Goal: Task Accomplishment & Management: Use online tool/utility

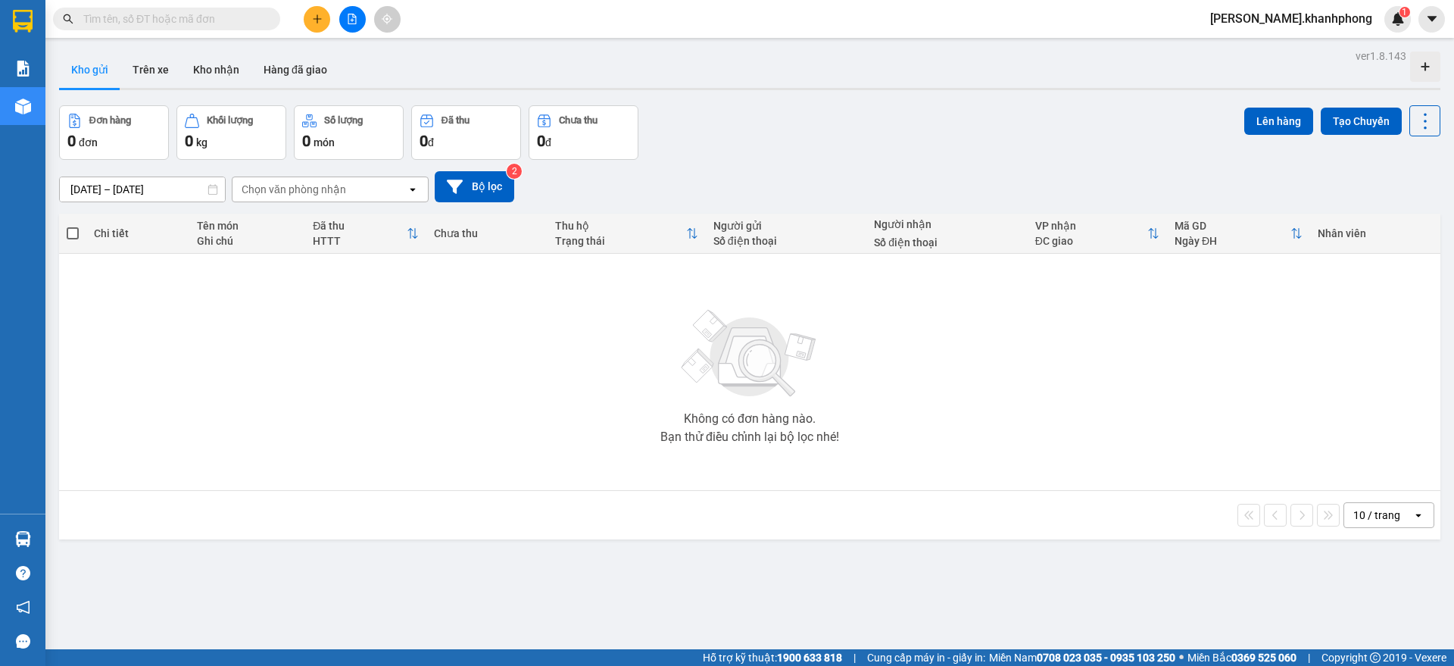
click at [351, 16] on icon "file-add" at bounding box center [352, 19] width 11 height 11
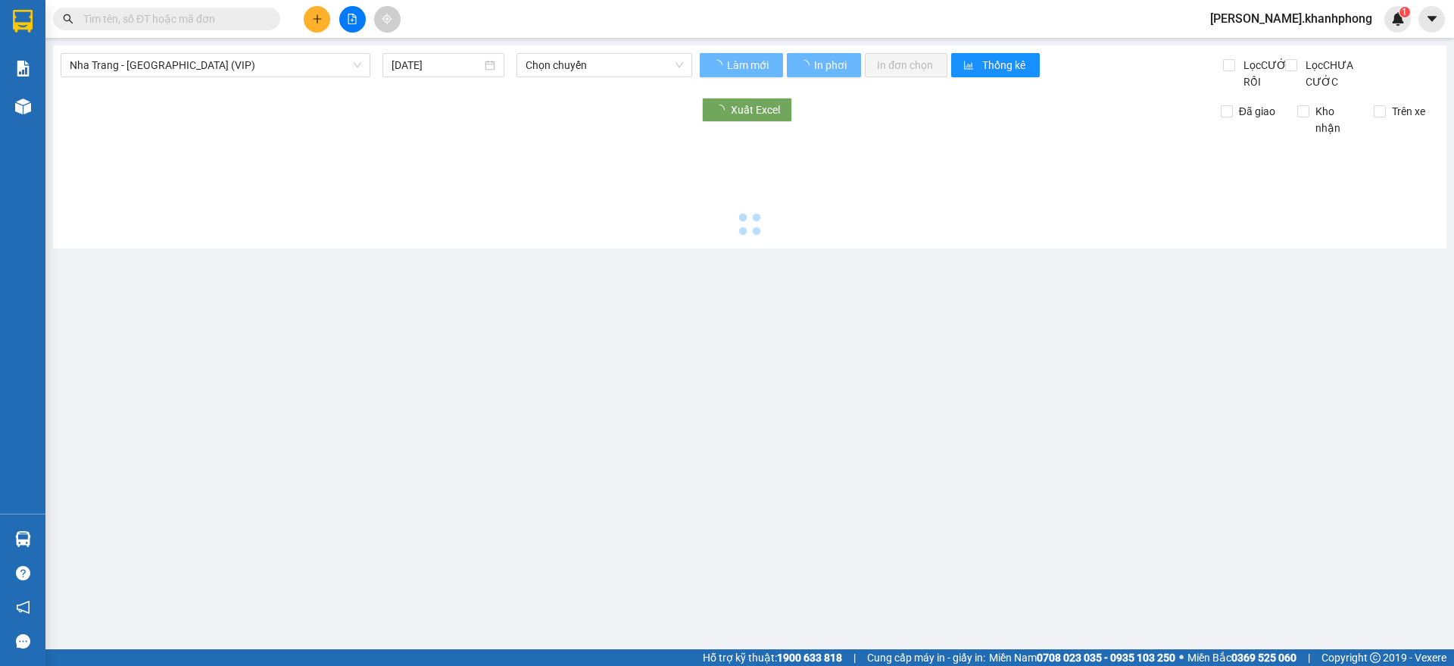
type input "13/09/2025"
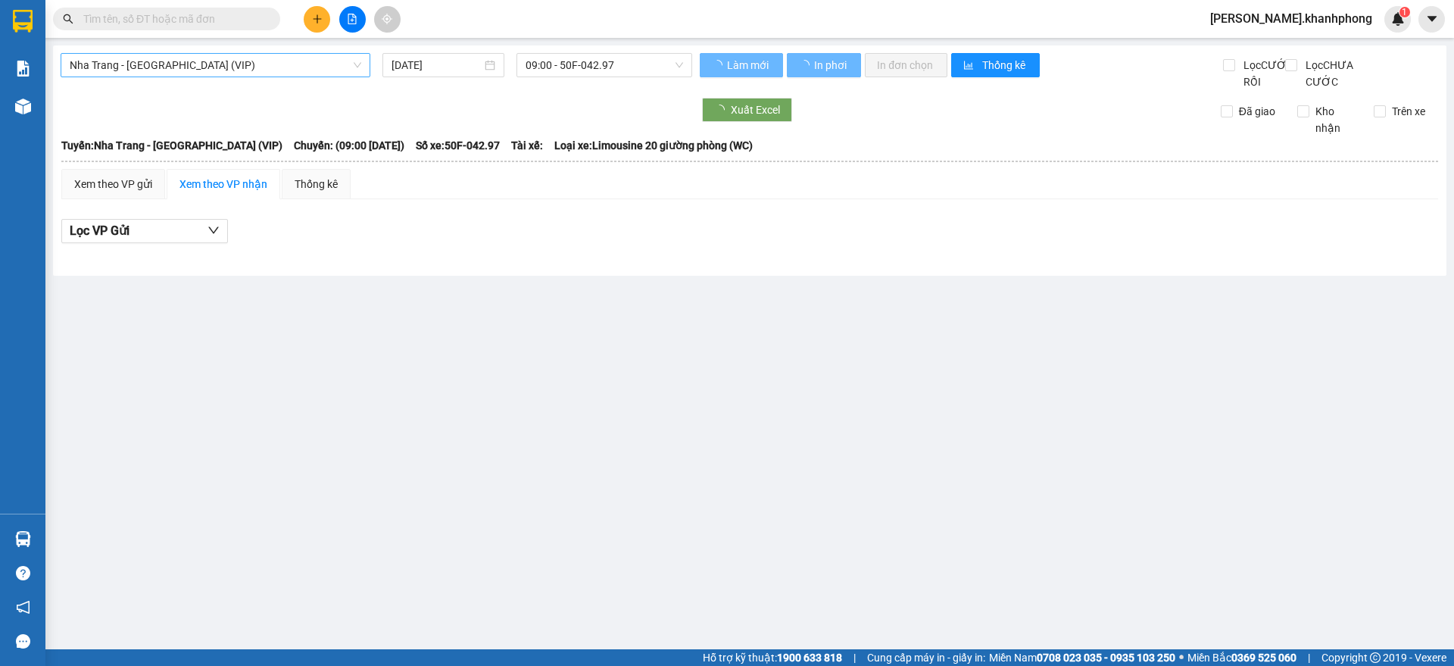
click at [219, 60] on span "Nha Trang - Sài Gòn (VIP)" at bounding box center [216, 65] width 292 height 23
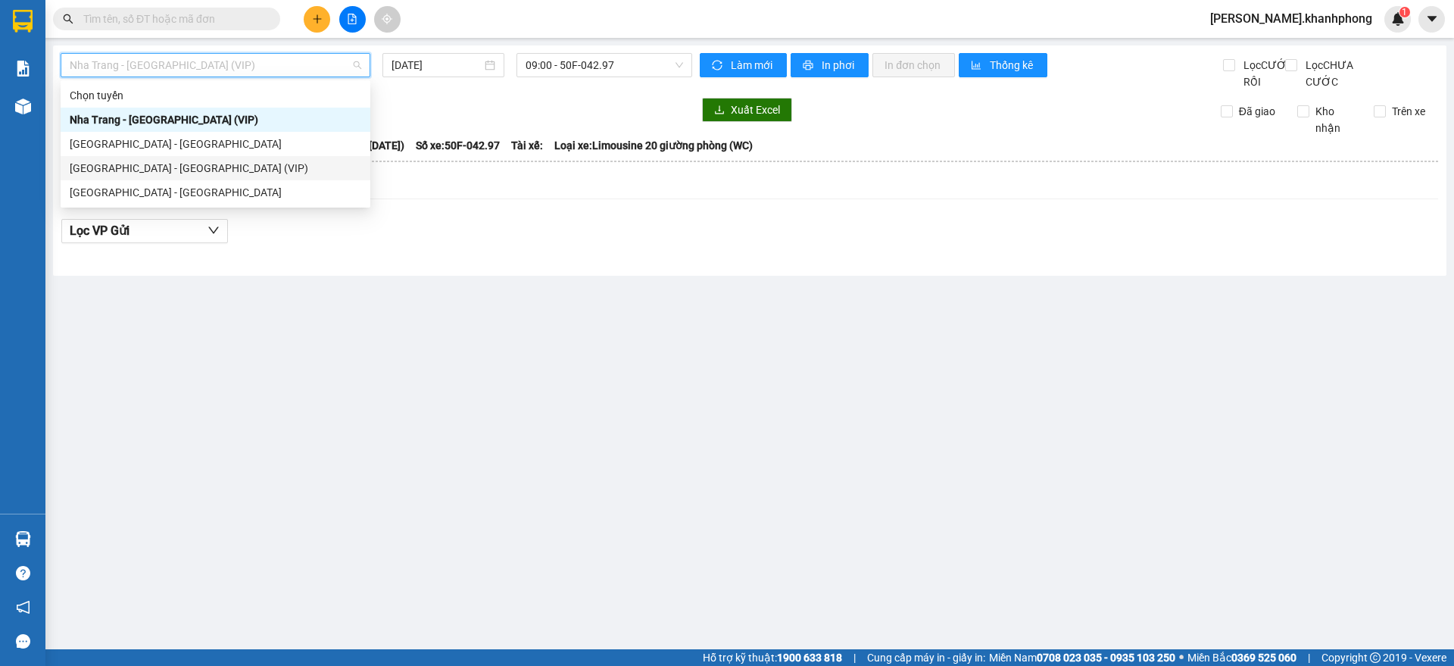
click at [154, 163] on div "Sài Gòn - Nha Trang (VIP)" at bounding box center [216, 168] width 292 height 17
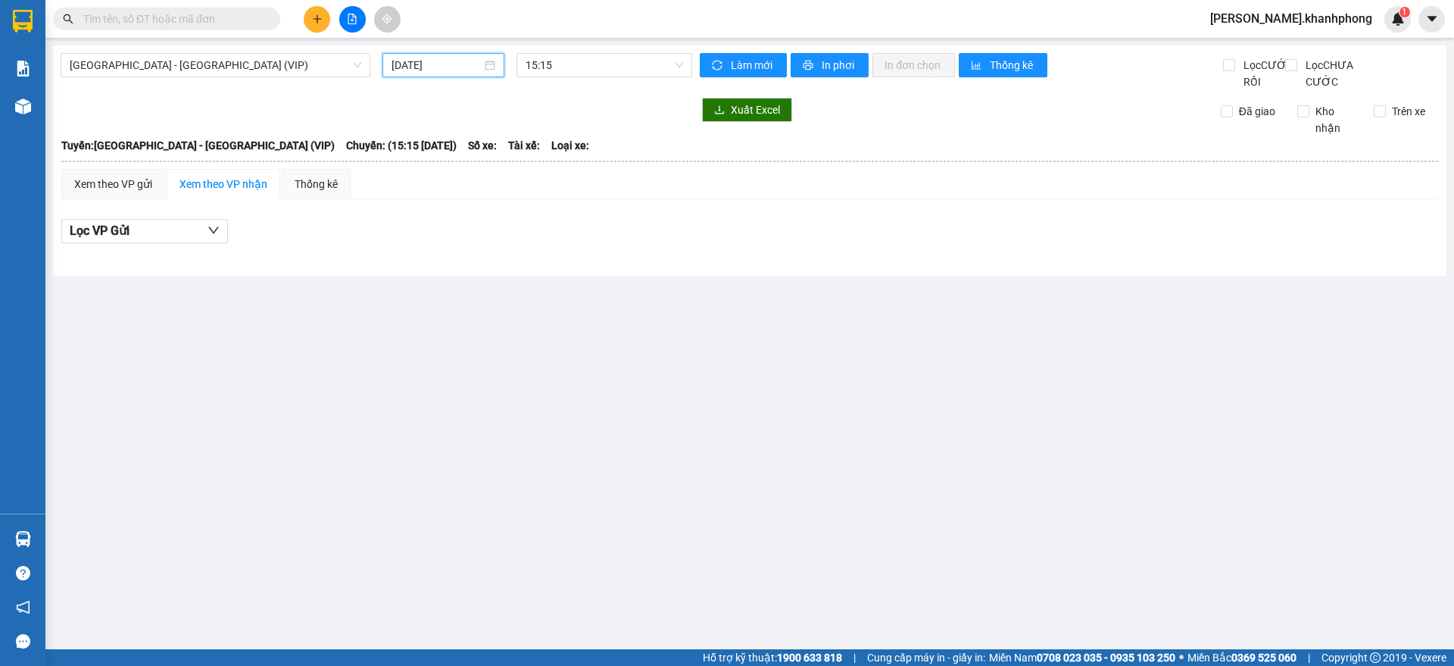
click at [428, 58] on input "13/09/2025" at bounding box center [436, 65] width 90 height 17
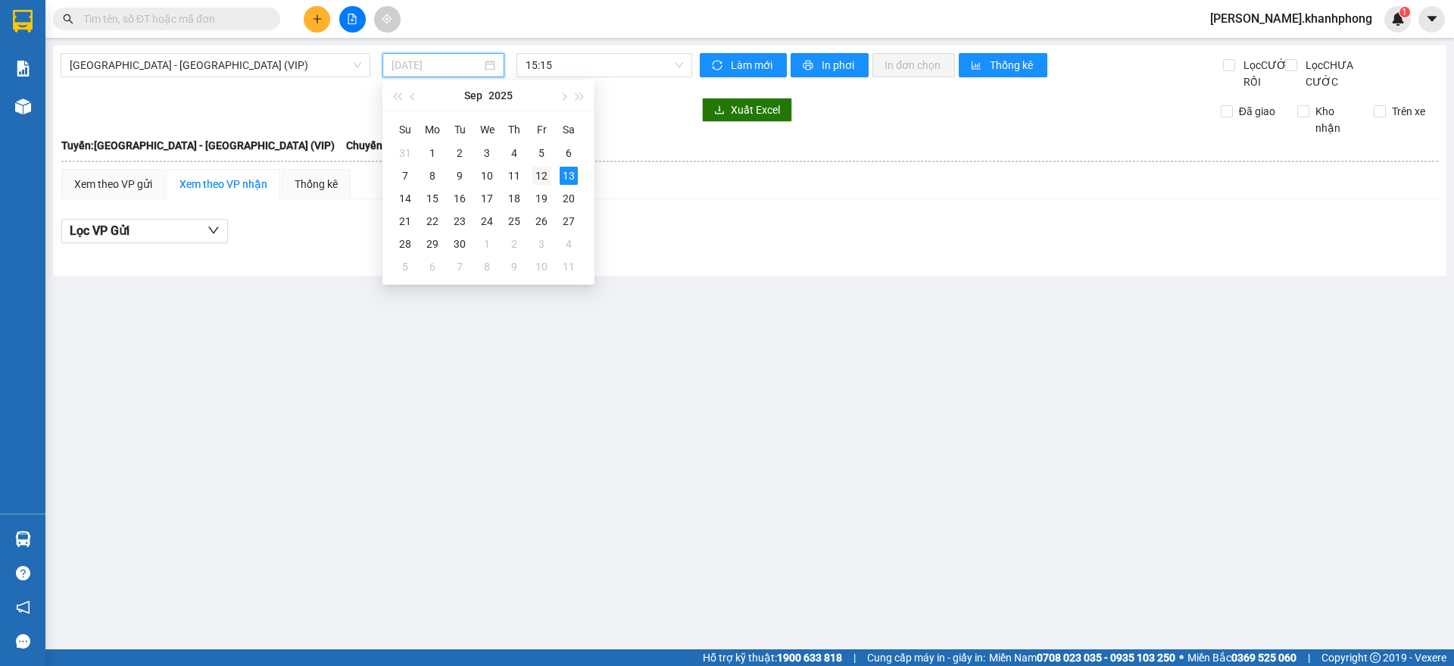
click at [544, 165] on td "12" at bounding box center [541, 175] width 27 height 23
type input "12/09/2025"
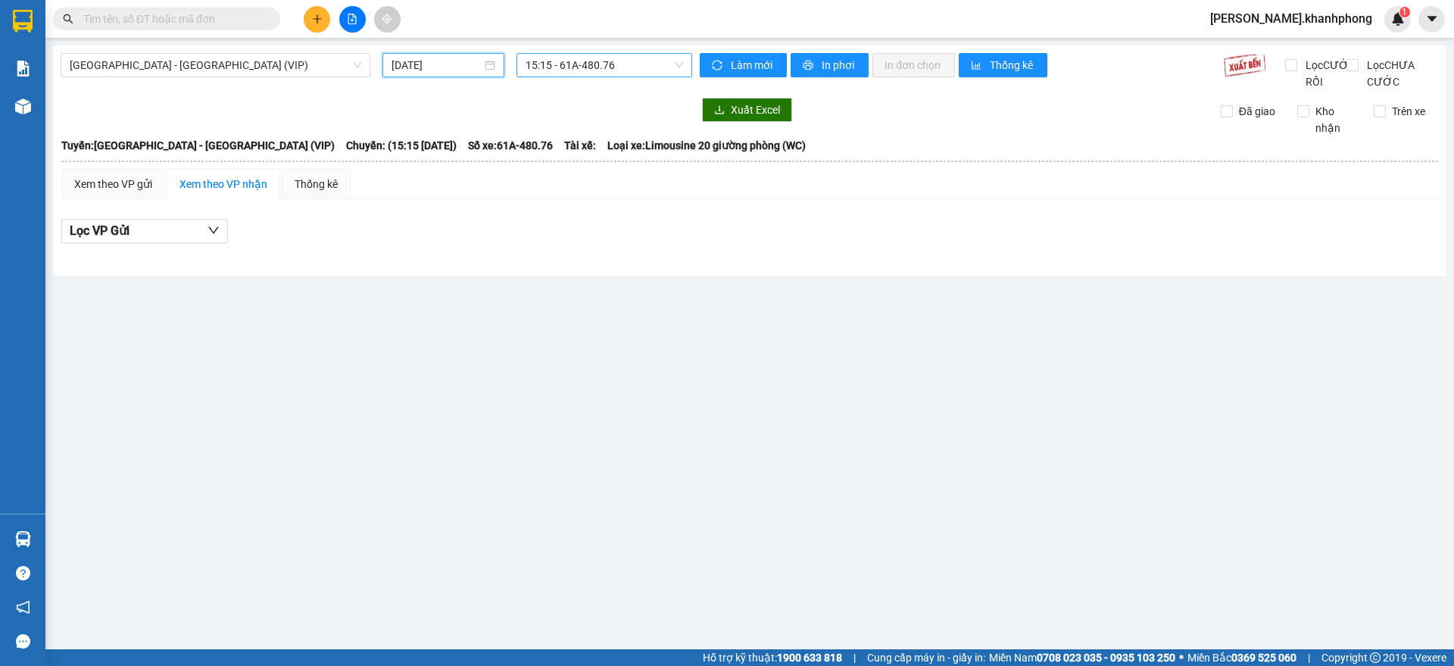
click at [634, 58] on span "15:15 - 61A-480.76" at bounding box center [605, 65] width 158 height 23
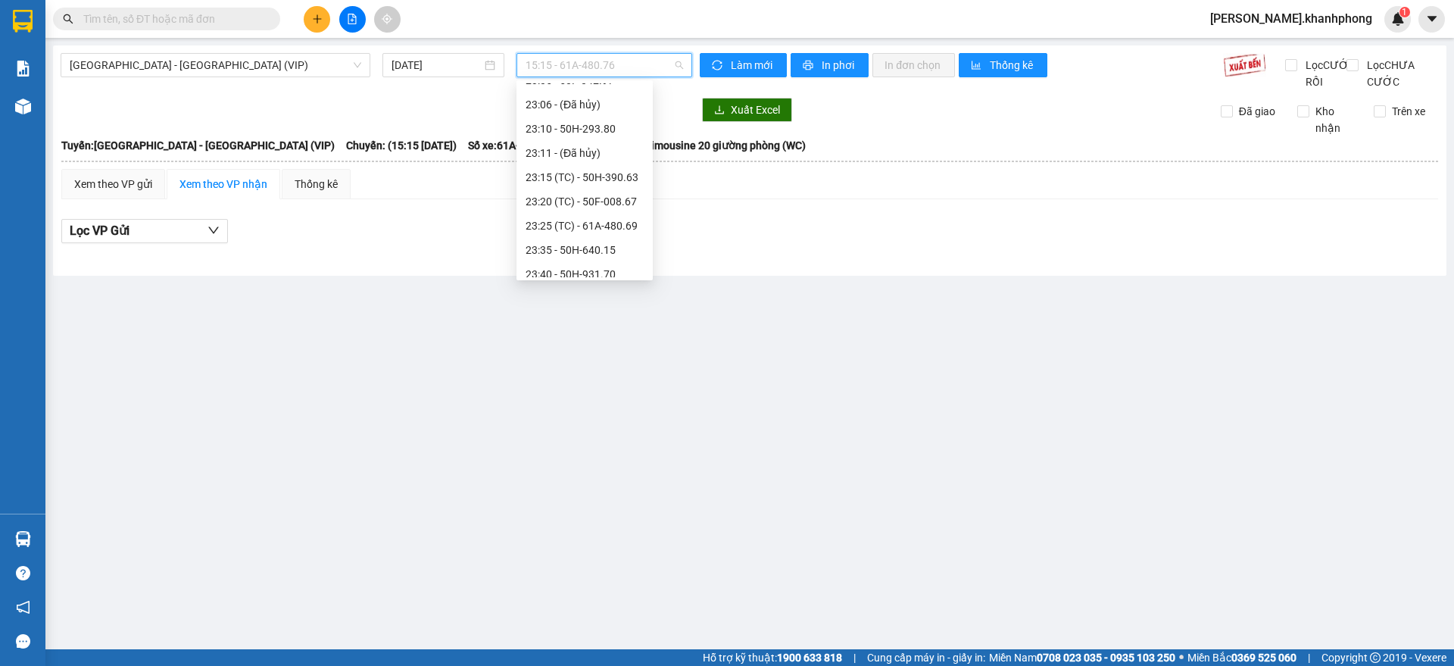
scroll to position [460, 0]
click at [623, 236] on div "23:40 - 50H-931.70" at bounding box center [585, 240] width 118 height 17
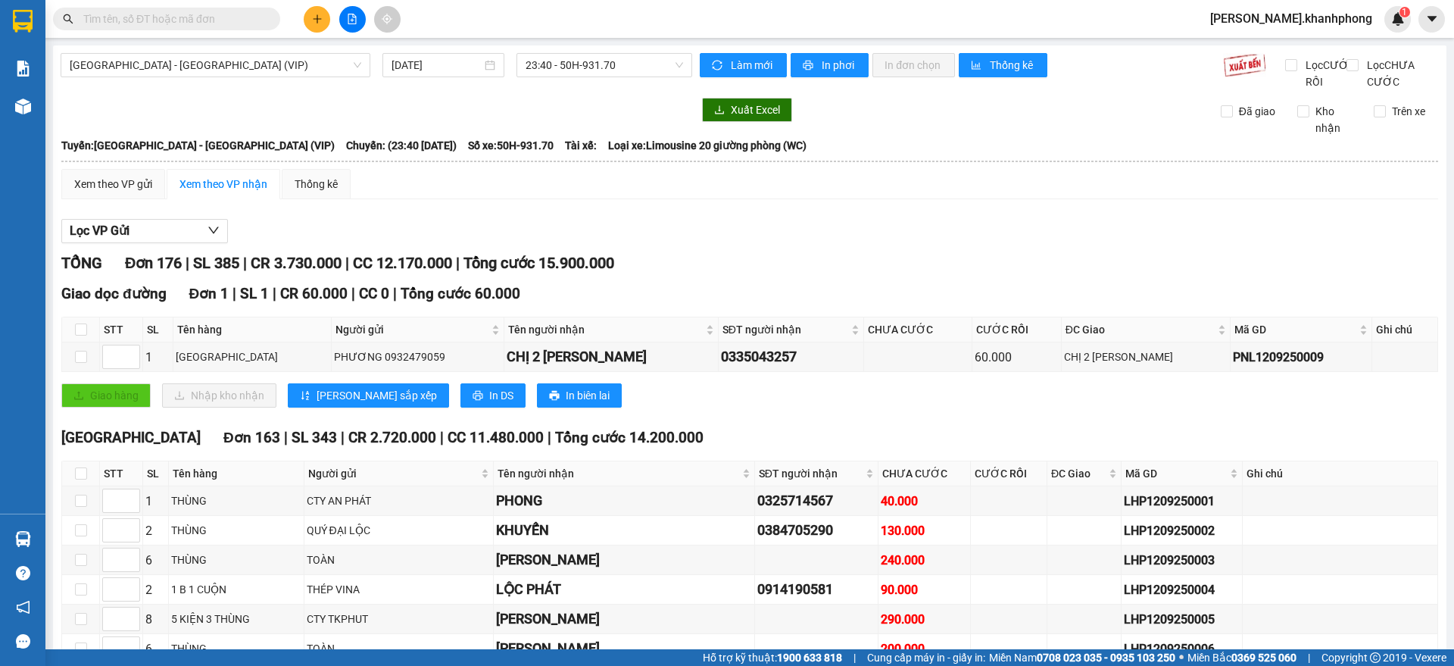
click at [850, 407] on div "Giao hàng Nhập kho nhận Lưu sắp xếp In DS In biên lai" at bounding box center [749, 395] width 1377 height 24
click at [716, 407] on div "Giao hàng Nhập kho nhận Lưu sắp xếp In DS In biên lai" at bounding box center [749, 395] width 1377 height 24
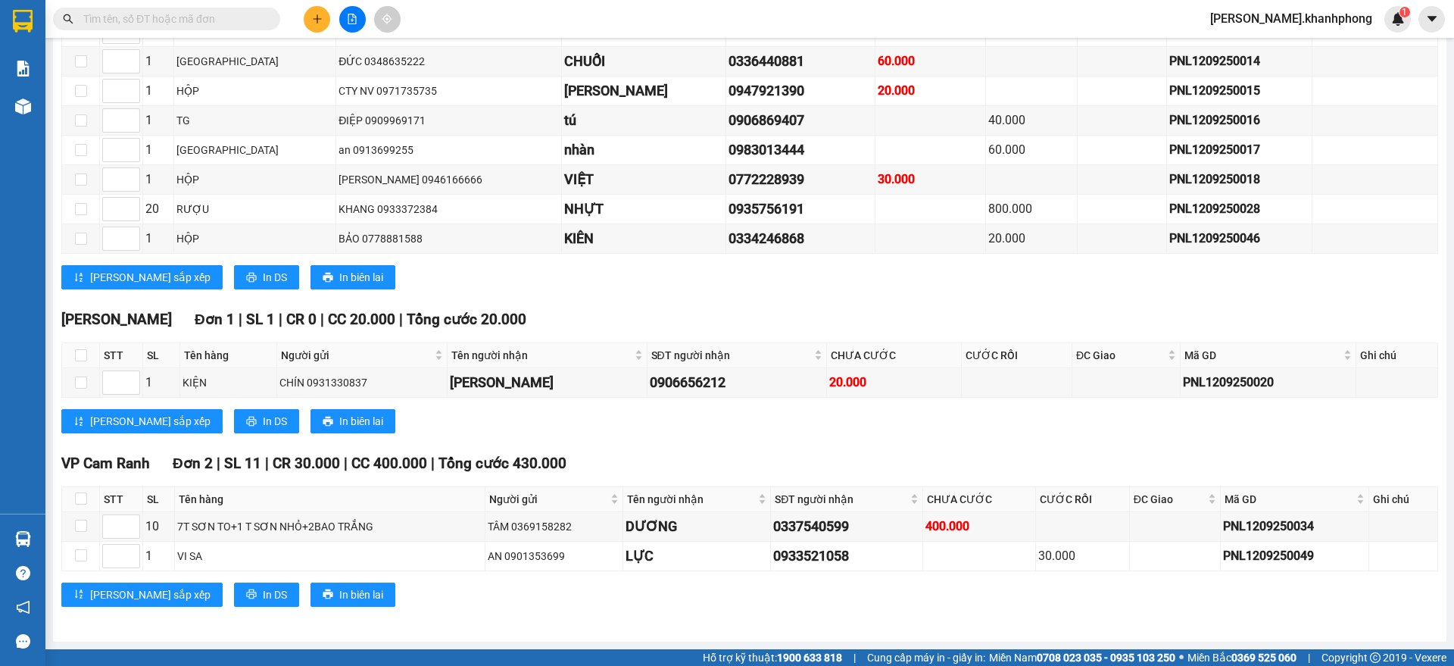
scroll to position [5443, 0]
click at [1015, 411] on div "Lưu sắp xếp In DS In biên lai" at bounding box center [749, 421] width 1377 height 24
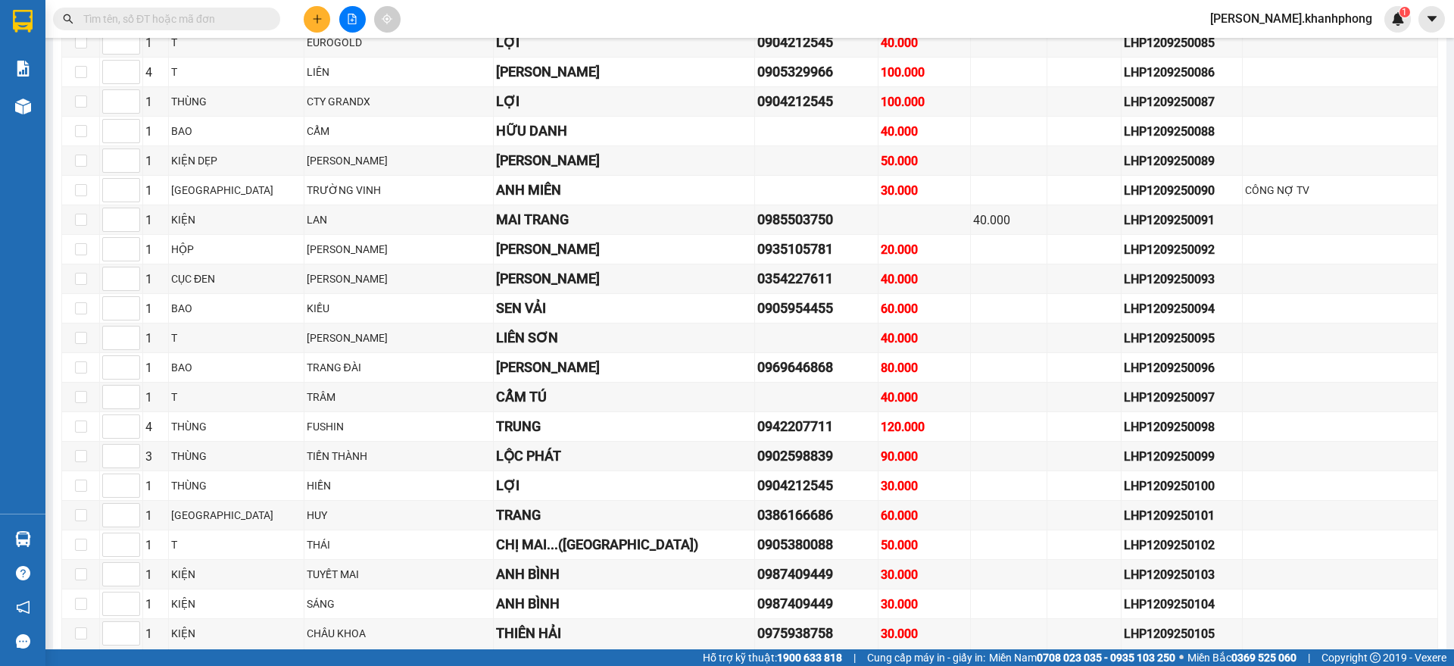
scroll to position [990, 0]
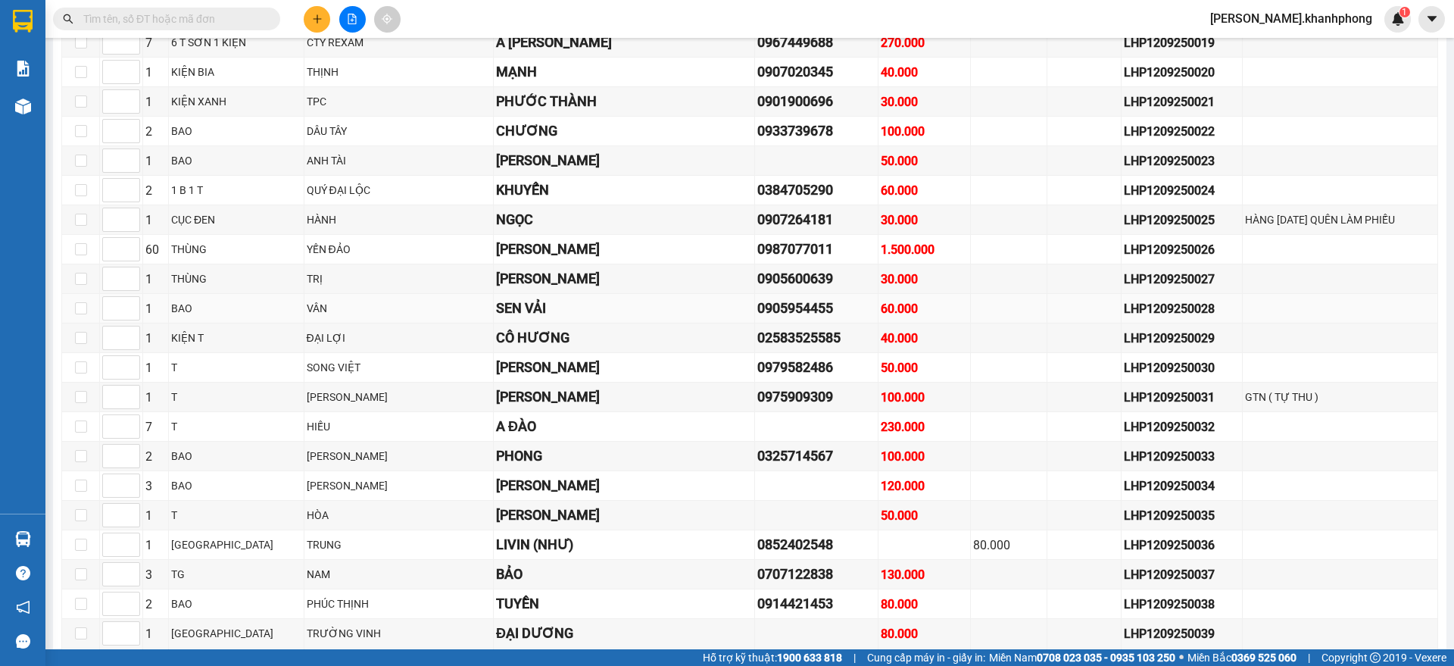
click at [1243, 314] on td at bounding box center [1340, 309] width 195 height 30
click at [757, 260] on div "0987077011" at bounding box center [816, 249] width 119 height 21
click at [672, 345] on div "CÔ HƯƠNG" at bounding box center [624, 337] width 256 height 21
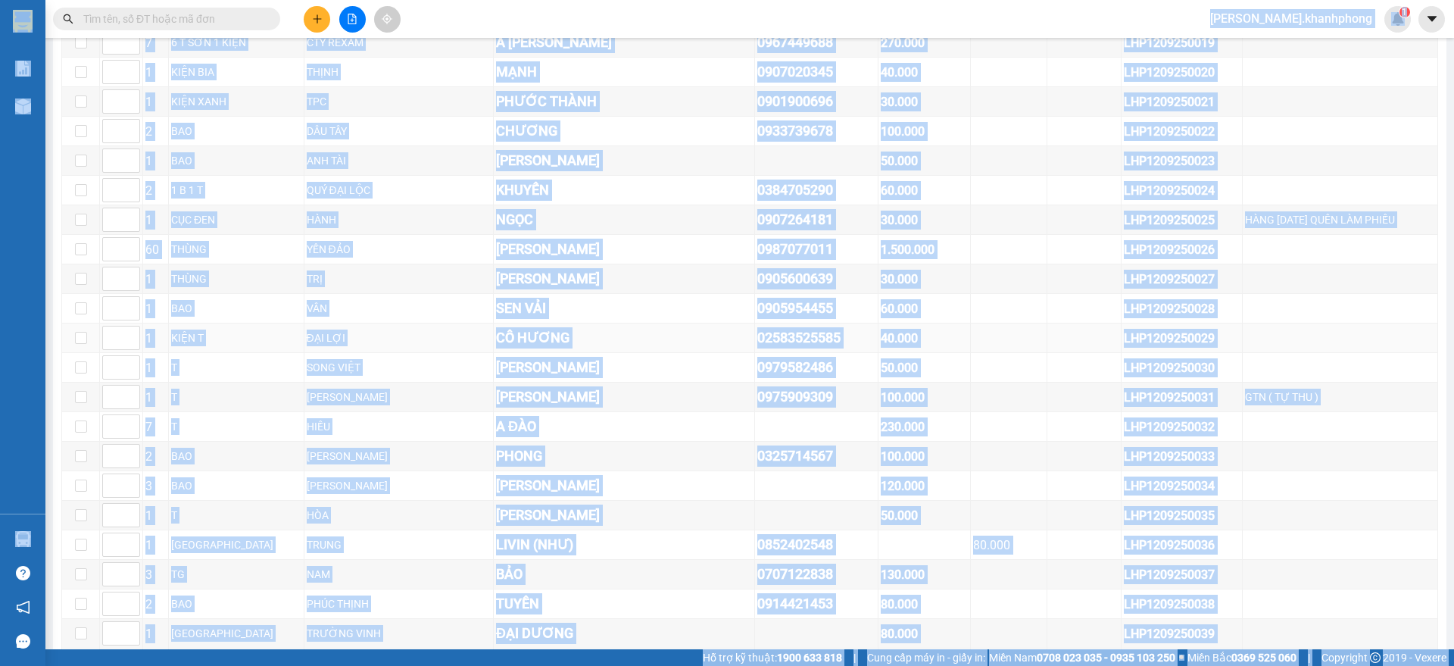
copy body "kim.khanhphong 1 Báo cáo Báo cáo dòng tiền (nhân viên) Doanh số tạo đơn theo VP…"
